Goal: Transaction & Acquisition: Download file/media

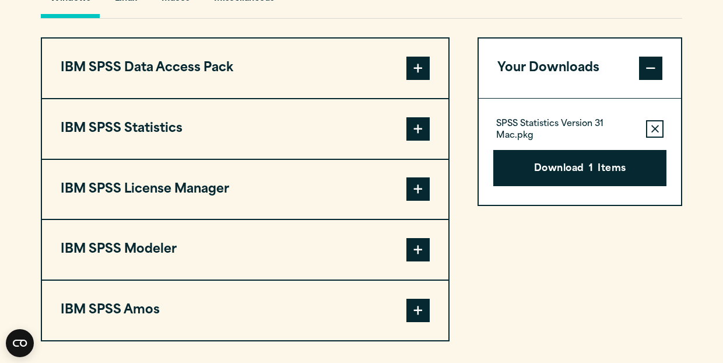
scroll to position [886, 0]
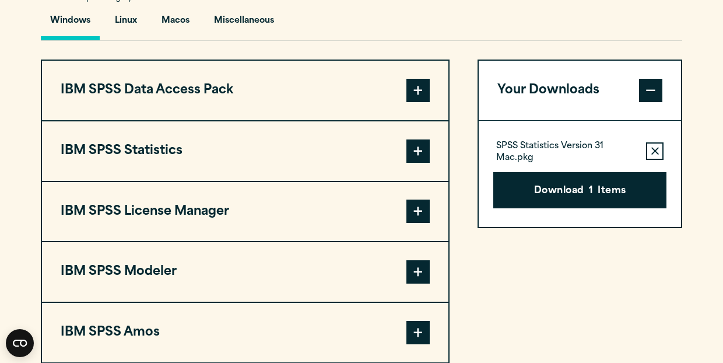
click at [414, 155] on span at bounding box center [418, 150] width 23 height 23
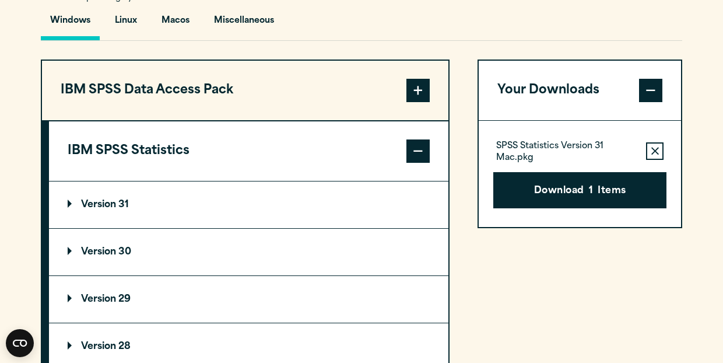
scroll to position [886, 0]
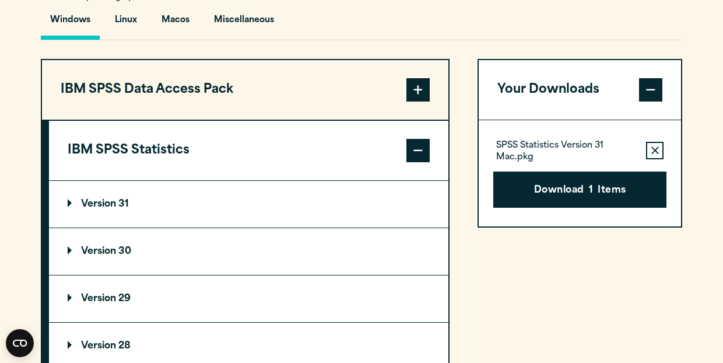
click at [76, 249] on summary "Version 30" at bounding box center [249, 251] width 400 height 47
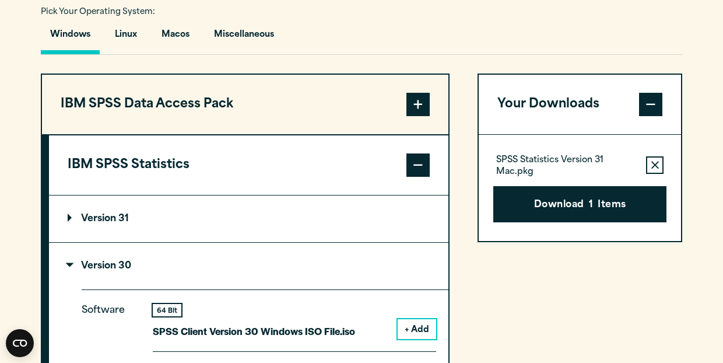
scroll to position [844, 0]
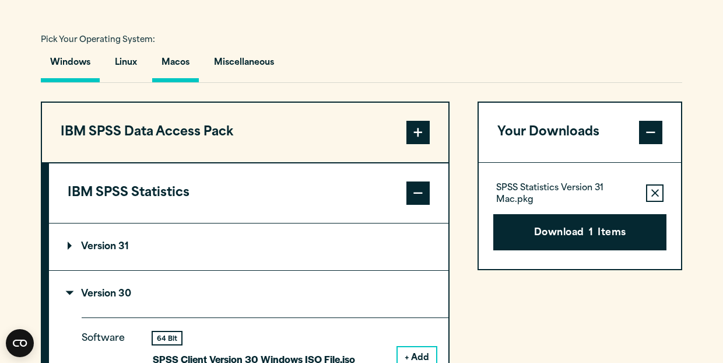
click at [181, 58] on button "Macos" at bounding box center [175, 65] width 47 height 33
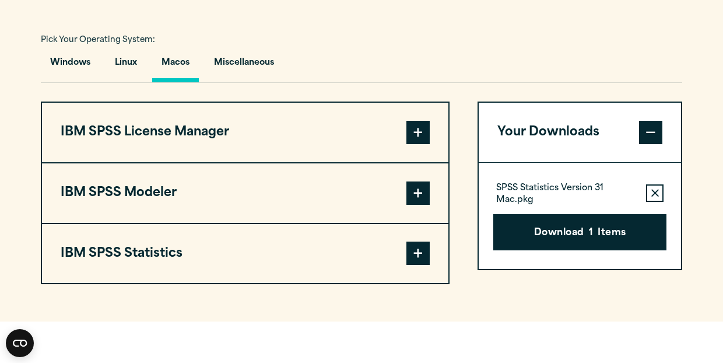
click at [420, 251] on span at bounding box center [418, 253] width 23 height 23
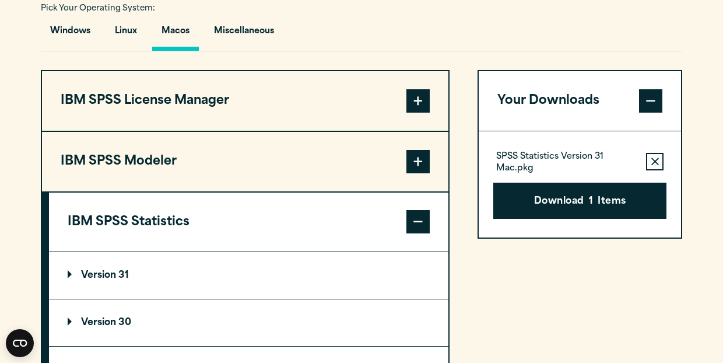
scroll to position [958, 0]
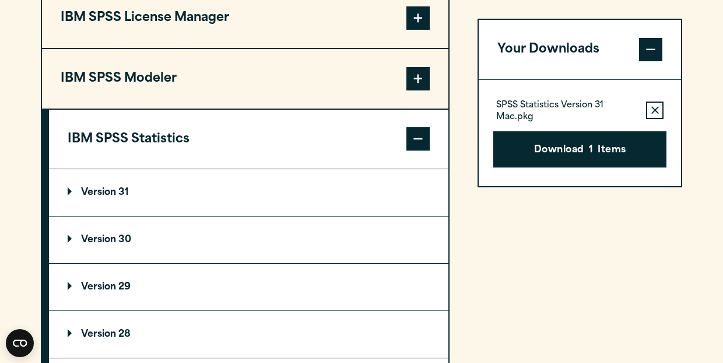
click at [77, 238] on p "Version 30" at bounding box center [100, 239] width 64 height 9
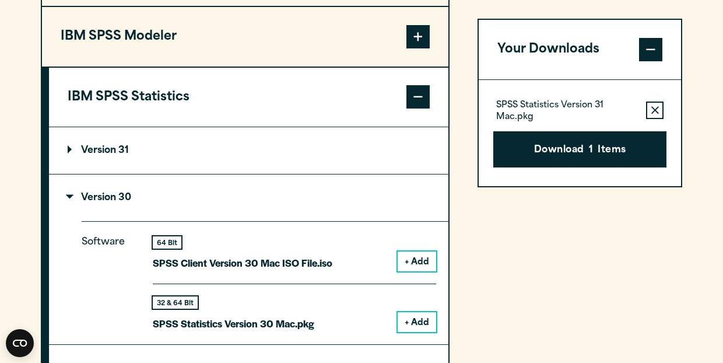
scroll to position [1001, 0]
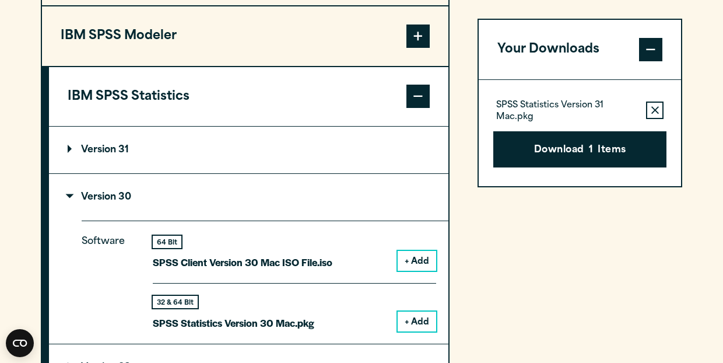
click at [413, 260] on button "+ Add" at bounding box center [417, 261] width 39 height 20
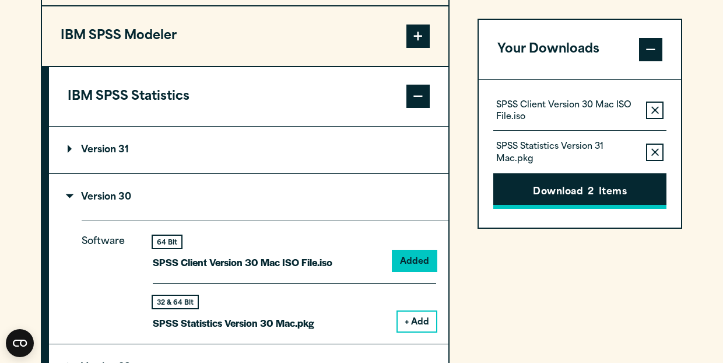
click at [586, 193] on button "Download 2 Items" at bounding box center [580, 191] width 173 height 36
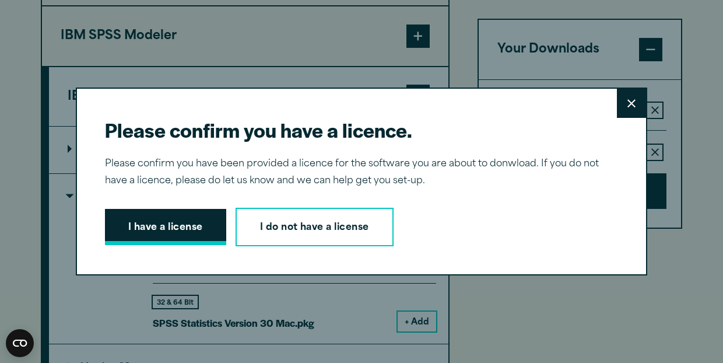
click at [180, 228] on button "I have a license" at bounding box center [165, 227] width 121 height 36
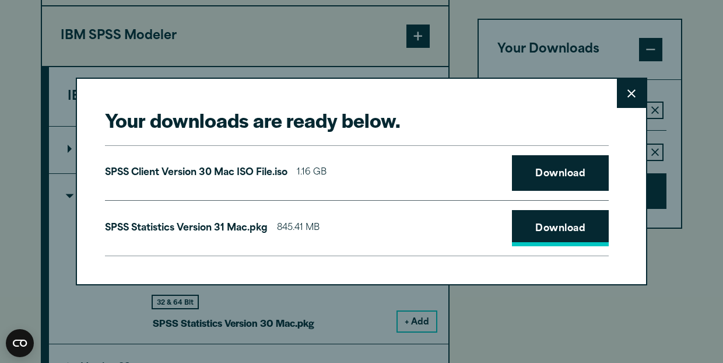
click at [568, 230] on link "Download" at bounding box center [560, 228] width 97 height 36
click at [565, 180] on link "Download" at bounding box center [560, 173] width 97 height 36
click at [629, 93] on icon at bounding box center [632, 93] width 8 height 9
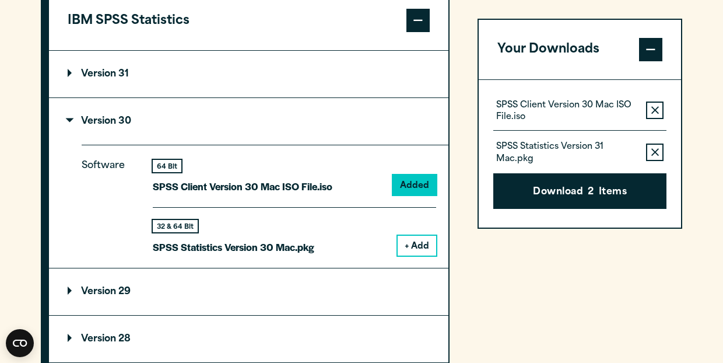
scroll to position [1085, 0]
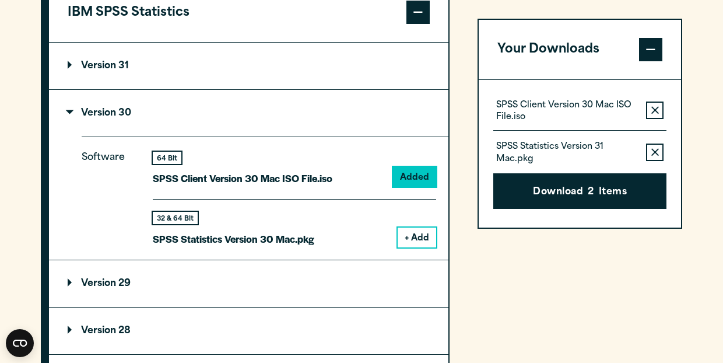
click at [71, 281] on summary "Version 29" at bounding box center [249, 283] width 400 height 47
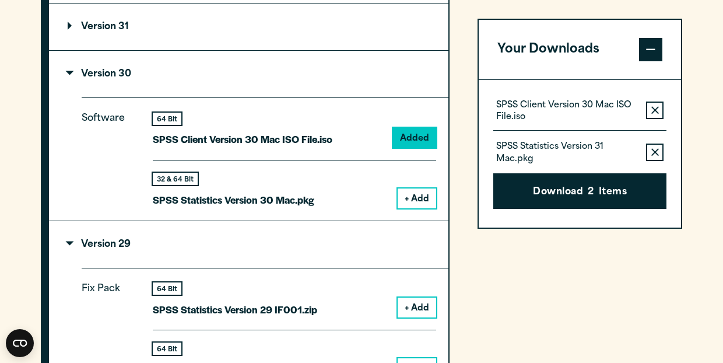
scroll to position [1126, 0]
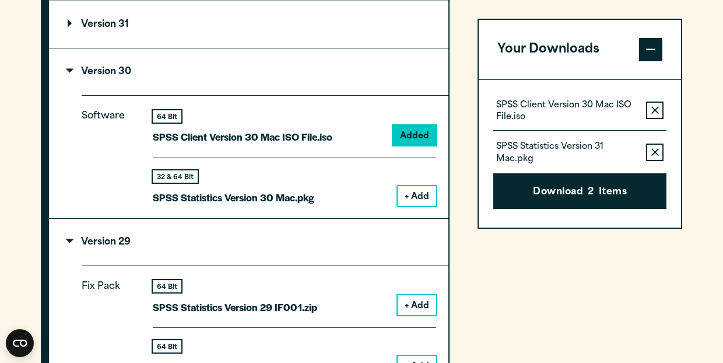
click at [658, 110] on icon "button" at bounding box center [656, 110] width 8 height 8
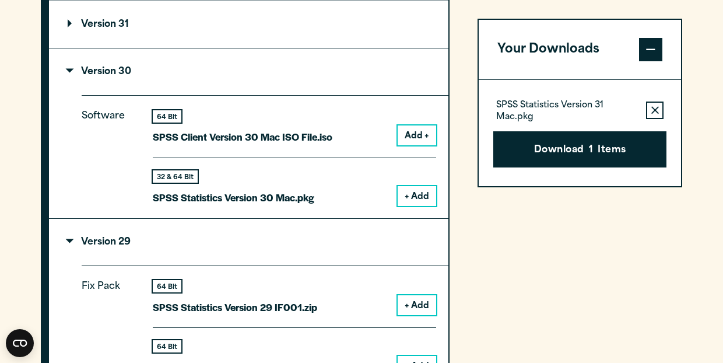
click at [657, 109] on icon "button" at bounding box center [656, 110] width 8 height 8
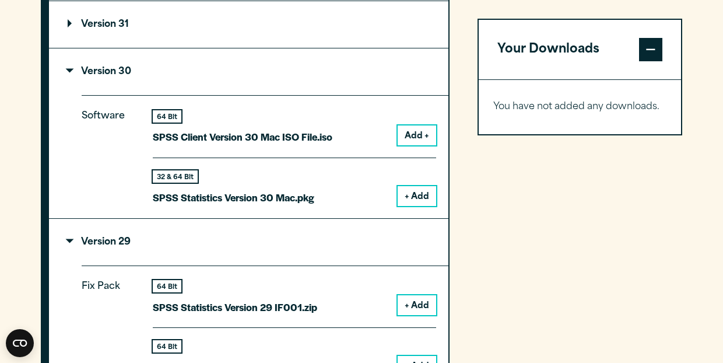
click at [431, 192] on button "+ Add" at bounding box center [417, 196] width 39 height 20
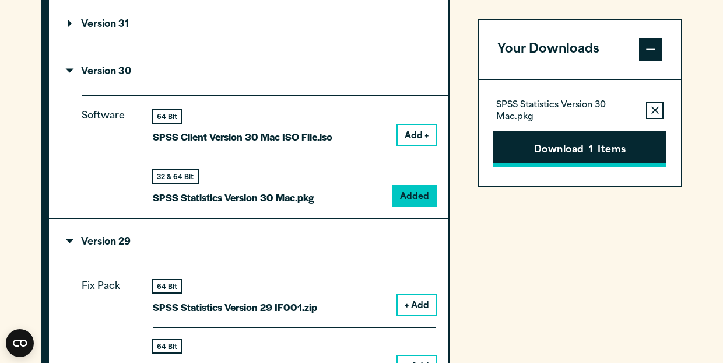
click at [539, 151] on button "Download 1 Items" at bounding box center [580, 149] width 173 height 36
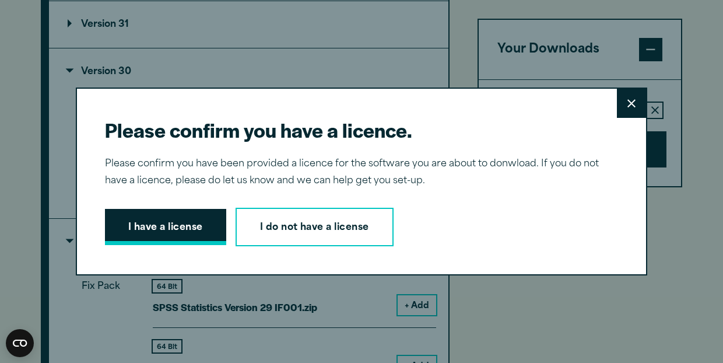
click at [134, 230] on button "I have a license" at bounding box center [165, 227] width 121 height 36
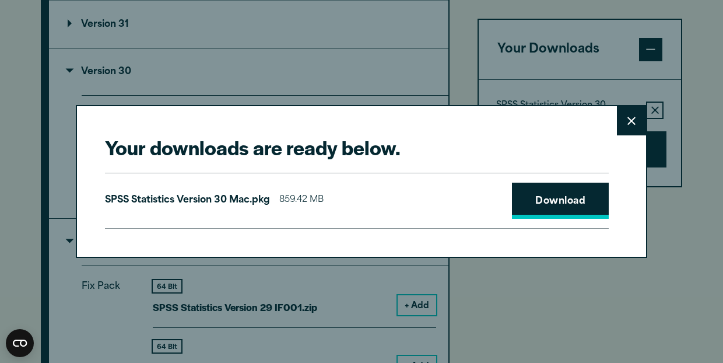
click at [561, 199] on link "Download" at bounding box center [560, 201] width 97 height 36
click at [631, 118] on icon at bounding box center [632, 121] width 8 height 9
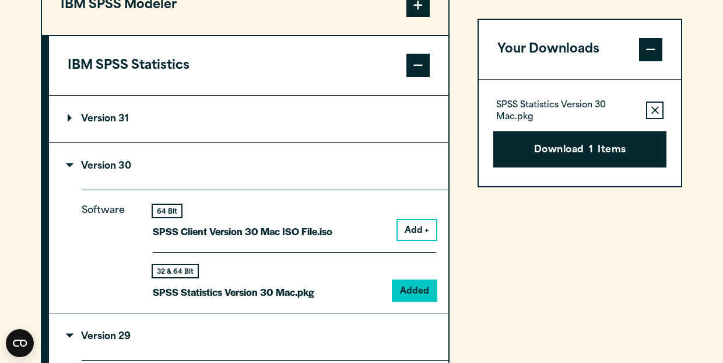
scroll to position [1046, 0]
